Goal: Task Accomplishment & Management: Use online tool/utility

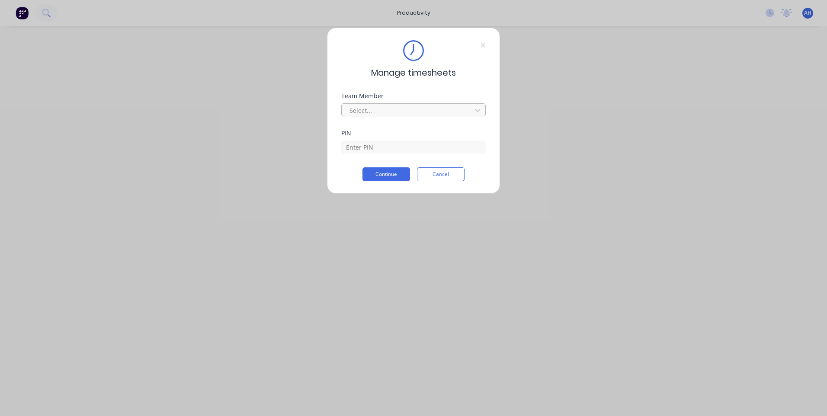
click at [427, 111] on div at bounding box center [408, 110] width 118 height 11
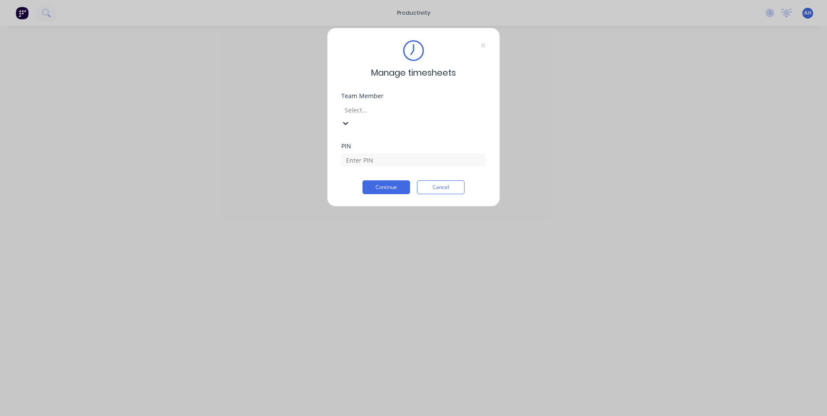
scroll to position [415, 0]
drag, startPoint x: 430, startPoint y: 227, endPoint x: 413, endPoint y: 160, distance: 68.6
click at [416, 143] on div "PIN" at bounding box center [413, 154] width 144 height 23
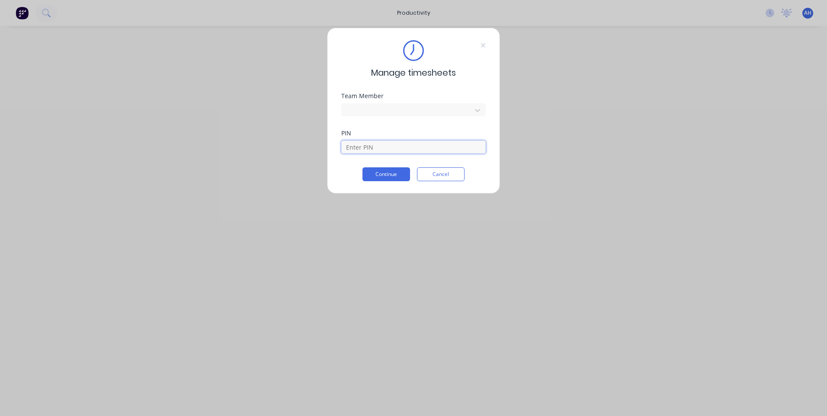
click at [416, 151] on input at bounding box center [413, 147] width 144 height 13
type input "9576"
click at [393, 181] on div "Manage timesheets Team Member [PERSON_NAME] PIN 9576 Continue Cancel" at bounding box center [413, 111] width 173 height 166
click at [393, 178] on button "Continue" at bounding box center [386, 174] width 48 height 14
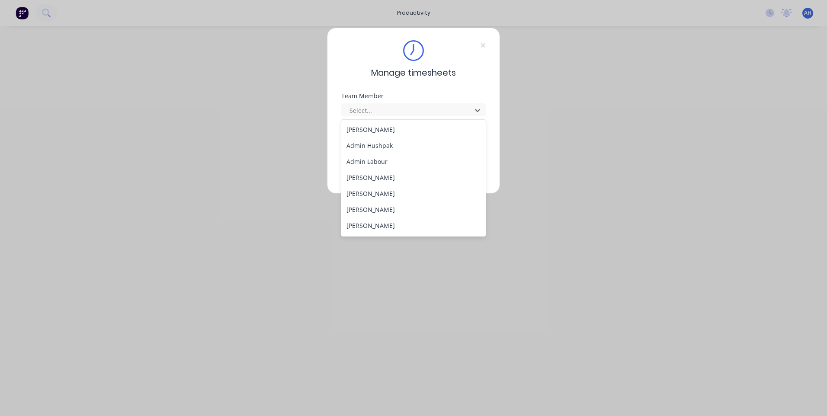
click at [416, 235] on div "[PERSON_NAME] Admin Hushpak Admin Labour [PERSON_NAME] [PERSON_NAME] [PERSON_NA…" at bounding box center [413, 178] width 144 height 117
click at [416, 229] on div "[PERSON_NAME]" at bounding box center [413, 227] width 144 height 16
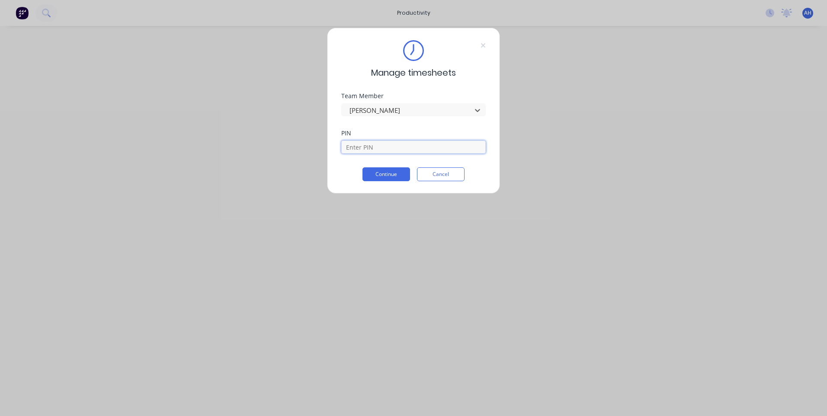
click at [393, 141] on input at bounding box center [413, 147] width 144 height 13
type input "9576"
click at [390, 171] on button "Continue" at bounding box center [386, 174] width 48 height 14
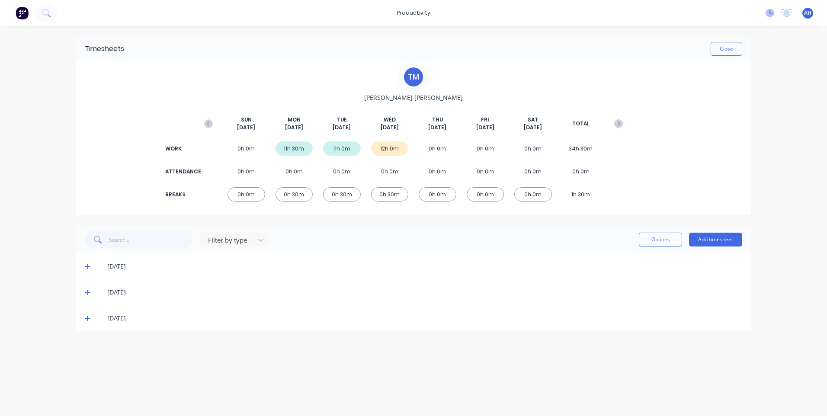
click at [767, 13] on icon at bounding box center [769, 13] width 9 height 9
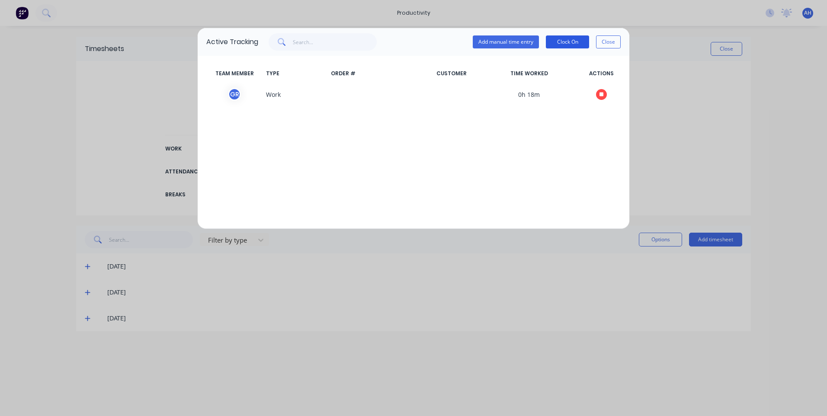
click at [581, 42] on button "Clock On" at bounding box center [567, 41] width 43 height 13
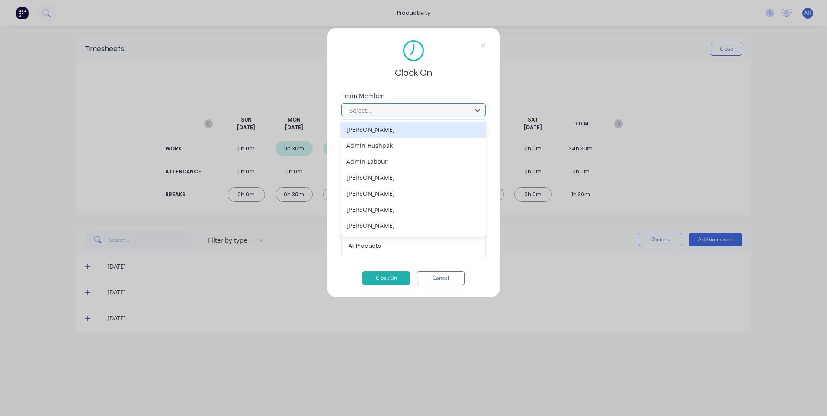
click at [432, 104] on div "Select..." at bounding box center [408, 110] width 124 height 13
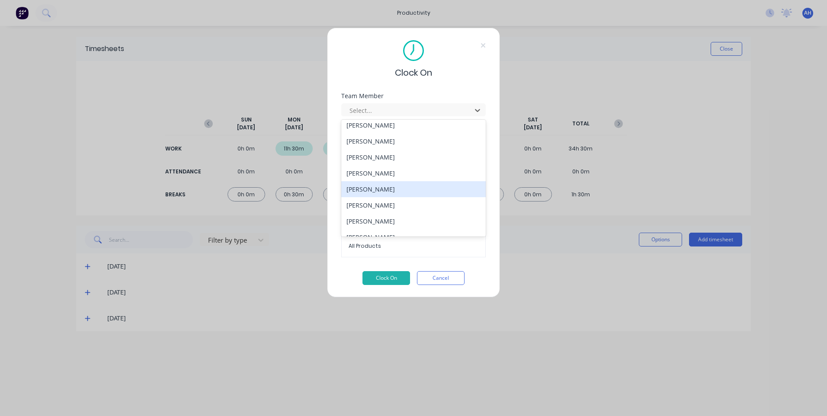
scroll to position [415, 0]
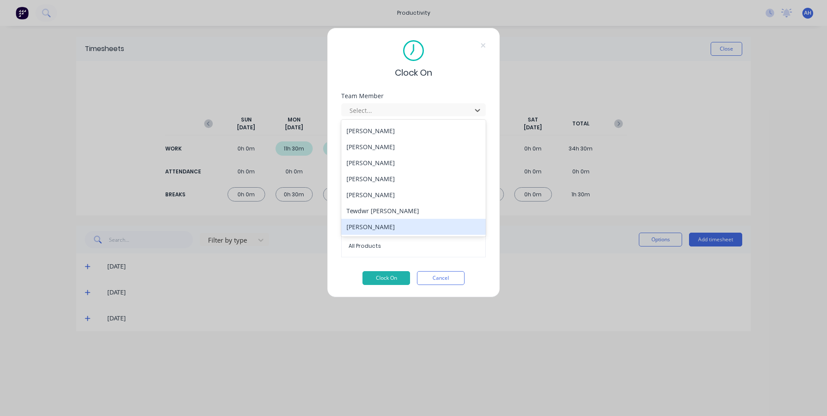
click at [406, 226] on div "[PERSON_NAME]" at bounding box center [413, 227] width 144 height 16
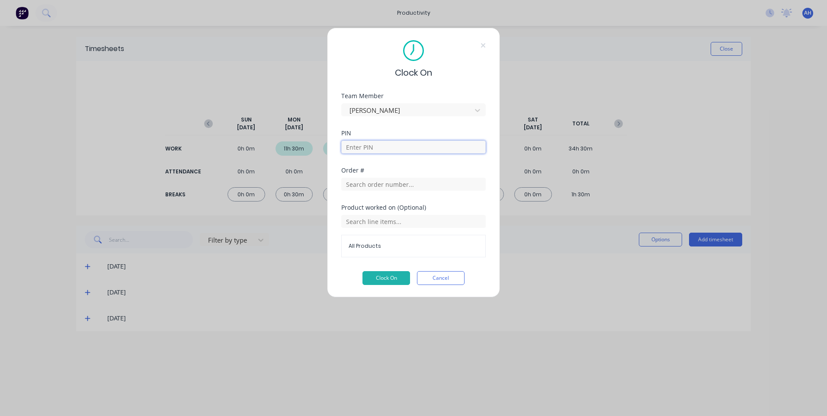
click at [400, 145] on input at bounding box center [413, 147] width 144 height 13
type input "9576"
click at [399, 185] on input "text" at bounding box center [413, 184] width 144 height 13
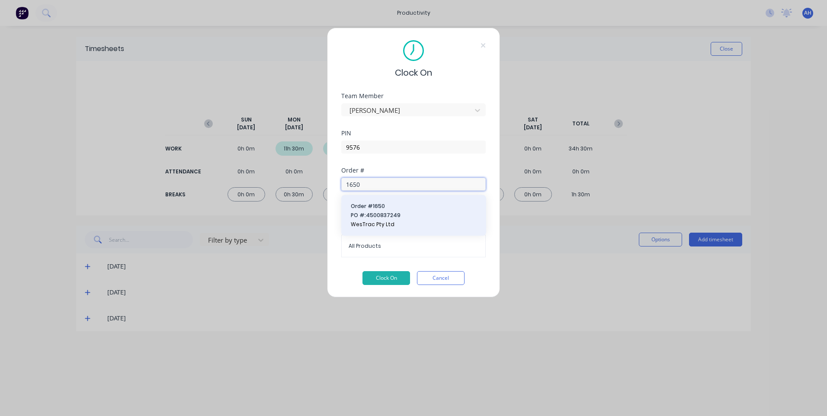
type input "1650"
click at [397, 217] on span "PO #: 4500837249" at bounding box center [414, 215] width 126 height 8
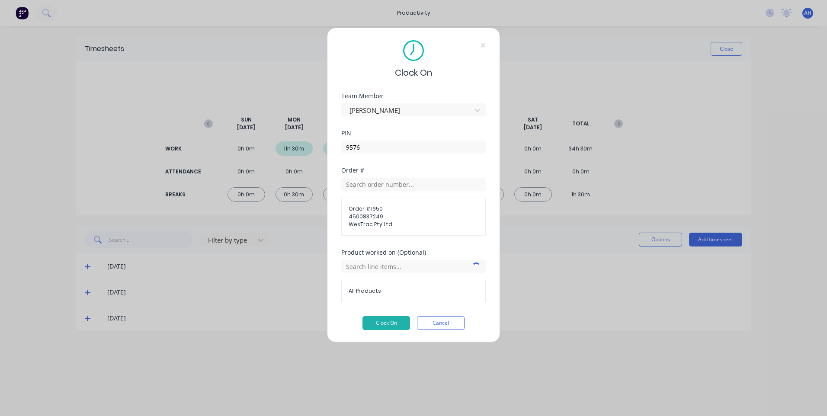
click at [397, 221] on span "WesTrac Pty Ltd" at bounding box center [414, 225] width 130 height 8
click at [387, 265] on input "text" at bounding box center [413, 266] width 144 height 13
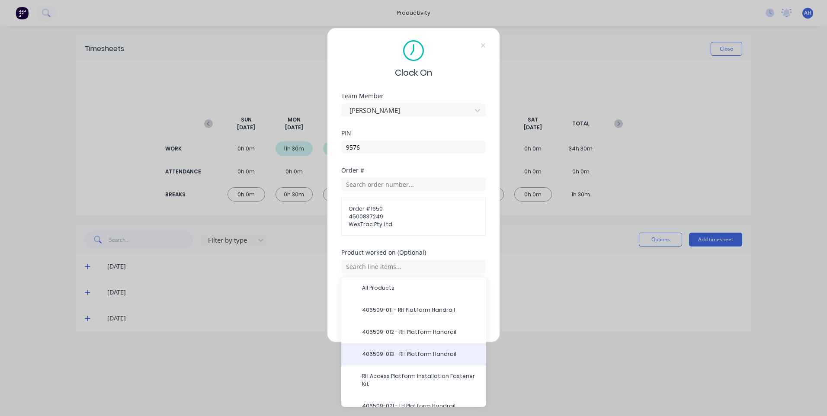
click at [420, 351] on span "406509-013 - RH Platform Handrail" at bounding box center [420, 354] width 117 height 8
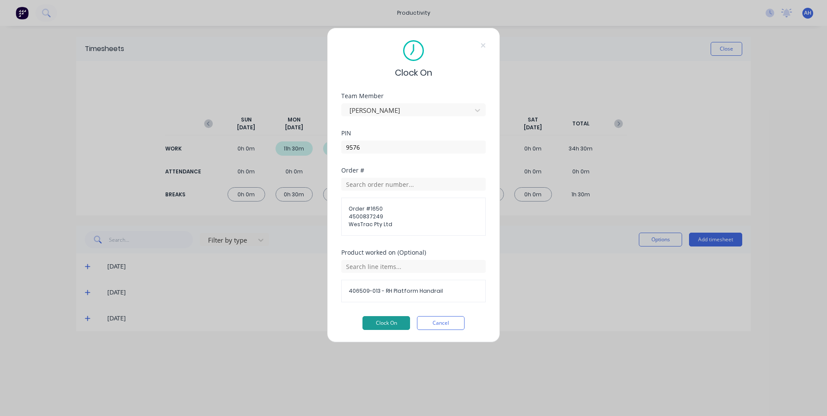
click at [397, 318] on button "Clock On" at bounding box center [386, 323] width 48 height 14
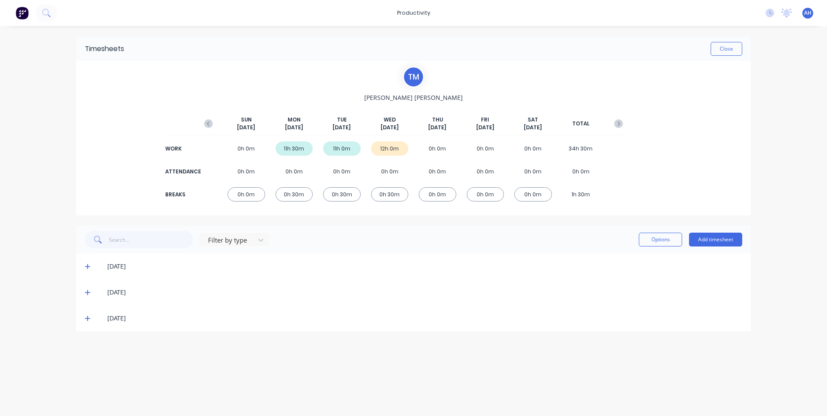
click at [25, 16] on img at bounding box center [22, 12] width 13 height 13
